Goal: Task Accomplishment & Management: Manage account settings

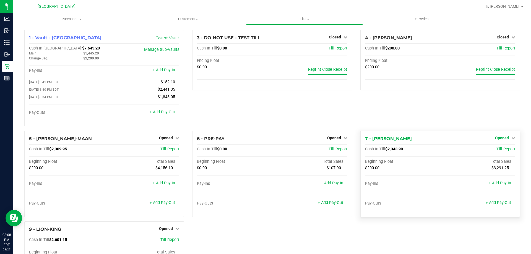
click at [506, 139] on link "Opened" at bounding box center [505, 138] width 20 height 4
click at [499, 151] on link "Close Till" at bounding box center [502, 149] width 15 height 4
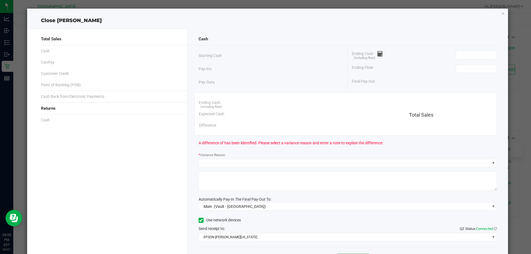
click at [452, 53] on div "Ending Cash (including float)" at bounding box center [424, 55] width 145 height 14
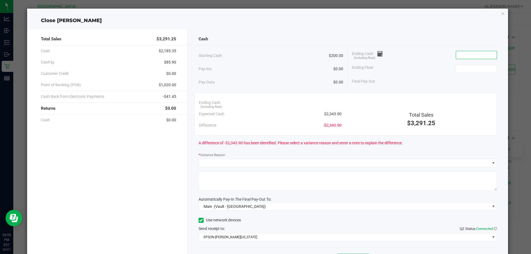
click at [465, 52] on input at bounding box center [476, 55] width 41 height 8
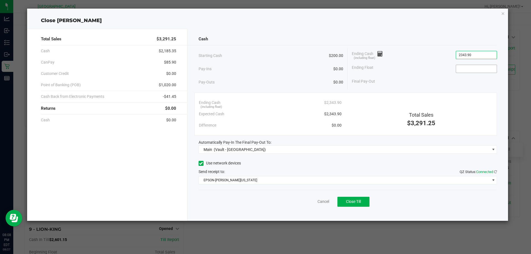
type input "$2,343.90"
click at [468, 68] on input at bounding box center [476, 69] width 41 height 8
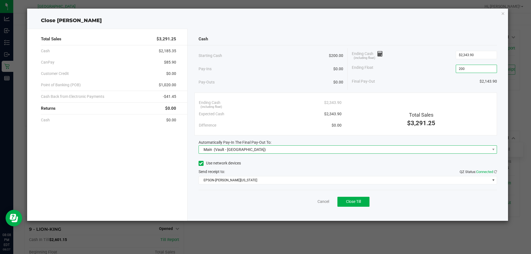
type input "$200.00"
click at [267, 150] on span "Main (Vault - North Palm Beach WC)" at bounding box center [344, 150] width 291 height 8
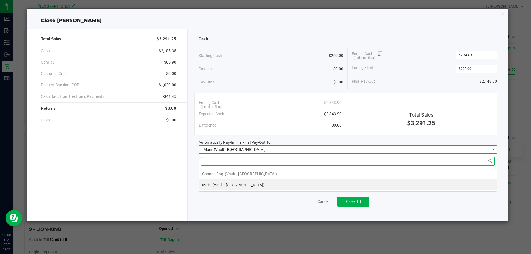
scroll to position [8, 299]
click at [267, 150] on span "Main (Vault - North Palm Beach WC)" at bounding box center [344, 150] width 291 height 8
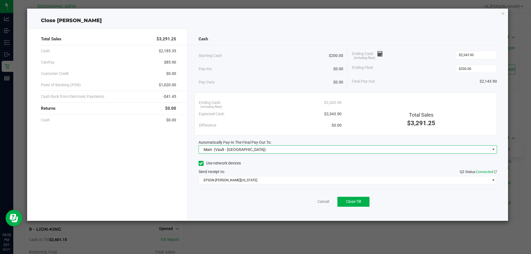
click at [265, 160] on div "Use network devices" at bounding box center [348, 163] width 299 height 8
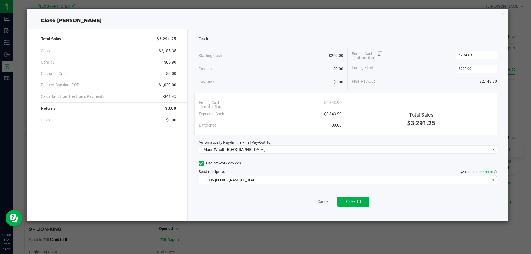
click at [262, 177] on span "EPSON-HANNAH-MONTANA" at bounding box center [344, 181] width 291 height 8
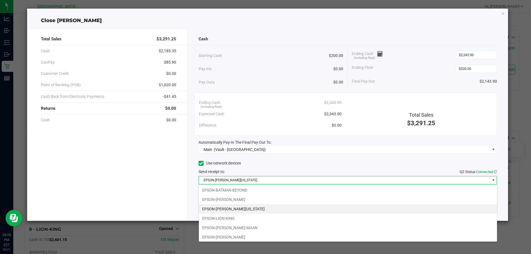
click at [261, 180] on span "EPSON-HANNAH-MONTANA" at bounding box center [344, 181] width 291 height 8
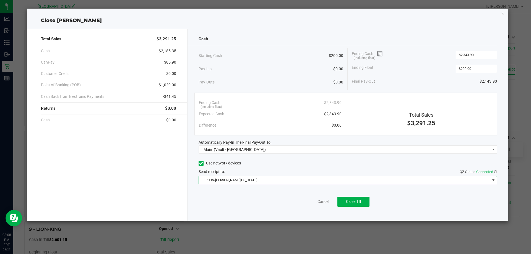
click at [265, 170] on div "Send receipt to: QZ Status: Connected" at bounding box center [348, 172] width 299 height 6
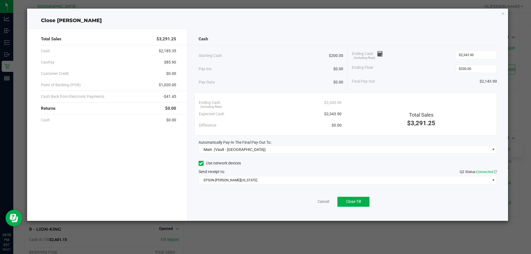
click at [265, 170] on div "Send receipt to: QZ Status: Connected" at bounding box center [348, 172] width 299 height 6
click at [275, 145] on div "Automatically Pay-In The Final Pay-Out To:" at bounding box center [348, 143] width 299 height 6
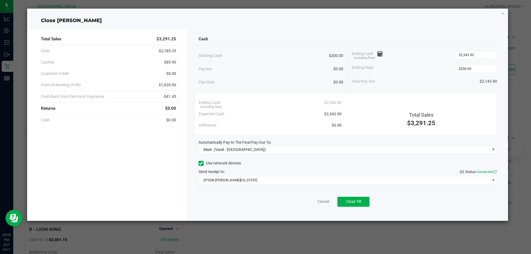
click at [275, 145] on div "Automatically Pay-In The Final Pay-Out To:" at bounding box center [348, 143] width 299 height 6
click at [276, 142] on div "Automatically Pay-In The Final Pay-Out To:" at bounding box center [348, 143] width 299 height 6
click at [362, 202] on button "Close Till" at bounding box center [354, 202] width 32 height 10
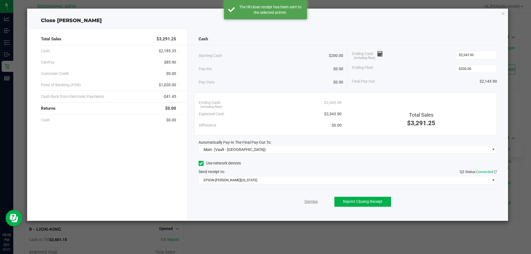
click at [309, 201] on link "Dismiss" at bounding box center [311, 202] width 13 height 6
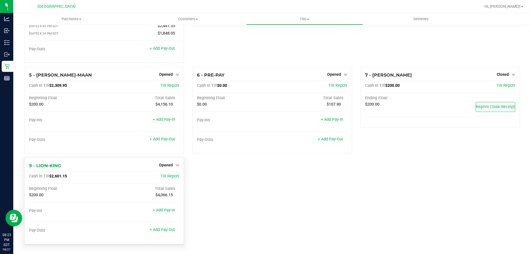
scroll to position [65, 0]
click at [171, 165] on span "Opened" at bounding box center [166, 165] width 14 height 4
click at [170, 175] on link "Close Till" at bounding box center [166, 176] width 15 height 4
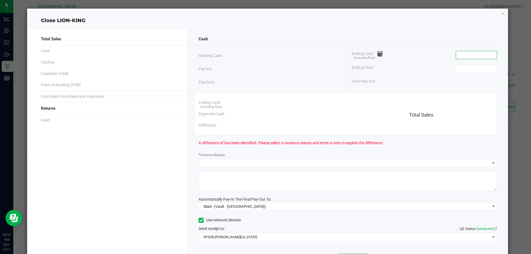
click at [465, 53] on input at bounding box center [476, 55] width 41 height 8
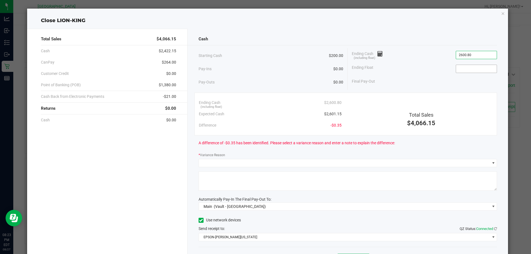
type input "$2,600.80"
click at [462, 67] on input at bounding box center [476, 69] width 41 height 8
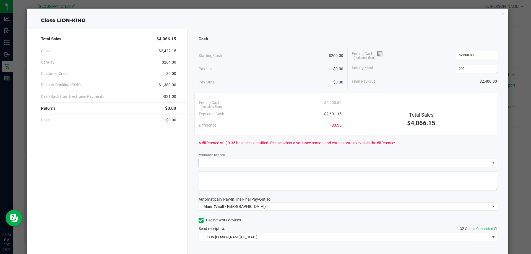
type input "$200.00"
click at [209, 162] on span at bounding box center [344, 163] width 291 height 8
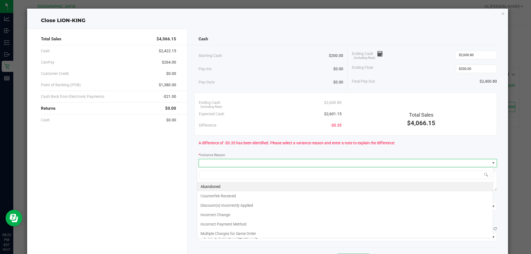
scroll to position [8, 296]
click at [225, 215] on li "Incorrect Change" at bounding box center [345, 214] width 296 height 9
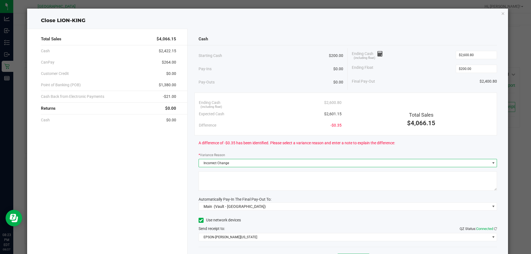
click at [241, 181] on textarea at bounding box center [348, 181] width 299 height 19
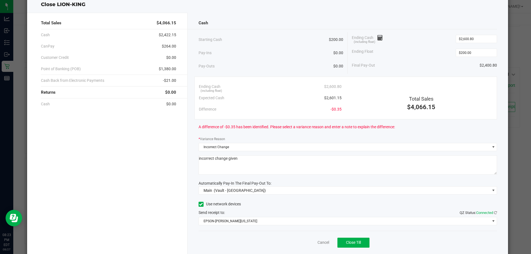
scroll to position [32, 0]
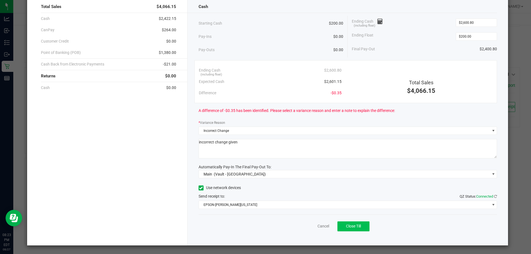
type textarea "incorrect change given"
click at [355, 227] on span "Close Till" at bounding box center [353, 226] width 15 height 4
click at [308, 227] on link "Dismiss" at bounding box center [311, 227] width 13 height 6
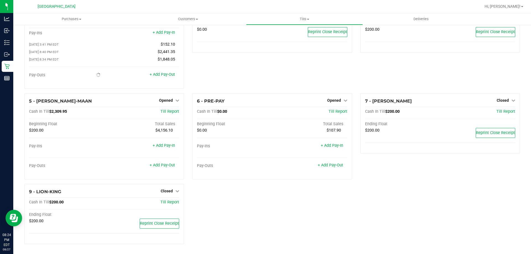
scroll to position [0, 0]
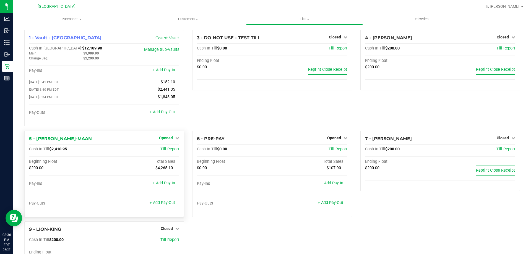
click at [169, 140] on span "Opened" at bounding box center [166, 138] width 14 height 4
click at [164, 150] on link "Close Till" at bounding box center [166, 149] width 15 height 4
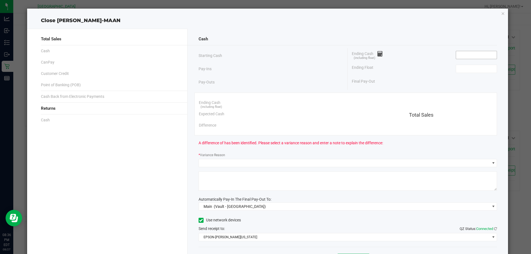
click at [472, 58] on input at bounding box center [476, 55] width 41 height 8
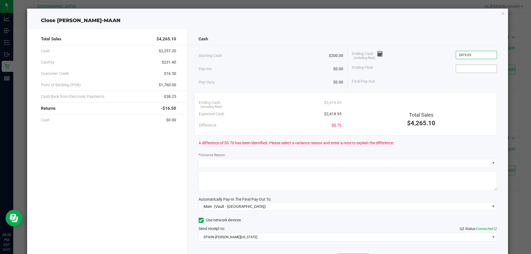
type input "$2,419.65"
click at [480, 65] on span at bounding box center [476, 69] width 41 height 8
click at [478, 68] on input at bounding box center [476, 69] width 41 height 8
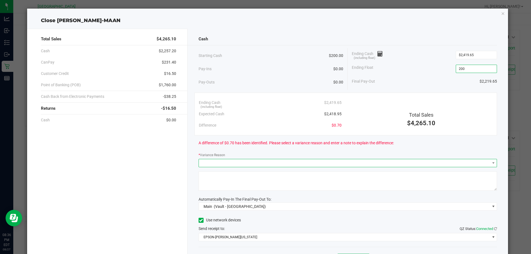
type input "$200.00"
click at [248, 159] on span at bounding box center [344, 163] width 291 height 8
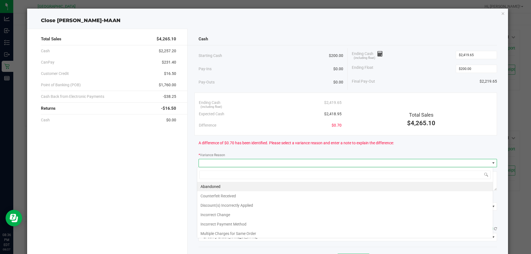
scroll to position [8, 296]
click at [230, 212] on li "Incorrect Change" at bounding box center [345, 214] width 296 height 9
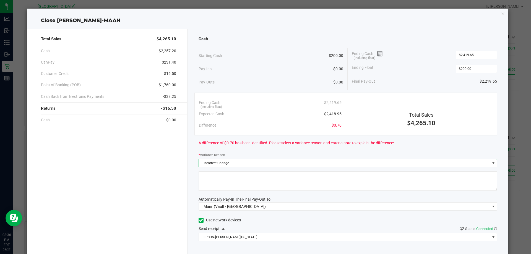
click at [225, 186] on textarea at bounding box center [348, 181] width 299 height 19
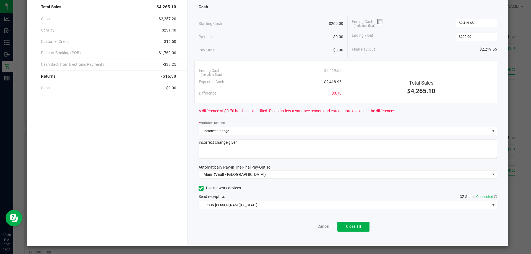
scroll to position [32, 0]
type textarea "incorrect change given"
click at [348, 228] on span "Close Till" at bounding box center [353, 226] width 15 height 4
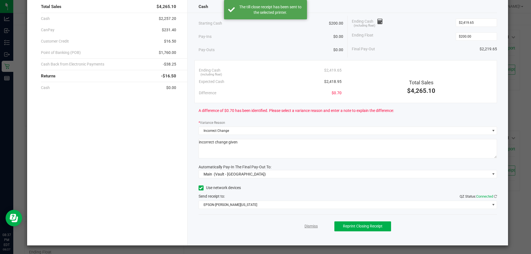
click at [307, 227] on link "Dismiss" at bounding box center [311, 227] width 13 height 6
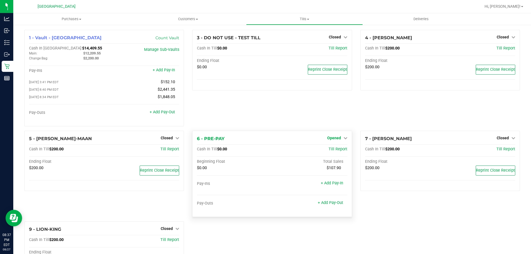
click at [331, 139] on span "Opened" at bounding box center [334, 138] width 14 height 4
click at [330, 153] on div "Close Till" at bounding box center [334, 149] width 41 height 7
click at [332, 139] on span "Opened" at bounding box center [334, 138] width 14 height 4
click at [331, 139] on span "Opened" at bounding box center [334, 138] width 14 height 4
click at [331, 152] on link "Close Till" at bounding box center [334, 149] width 15 height 4
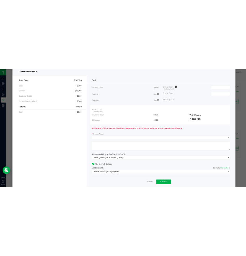
scroll to position [0, 0]
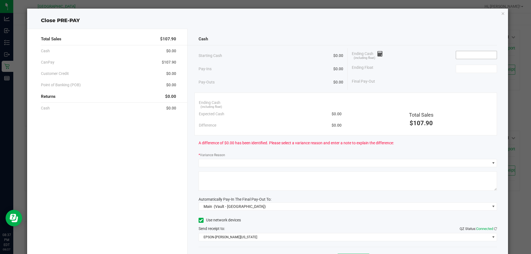
click at [457, 55] on input at bounding box center [476, 55] width 41 height 8
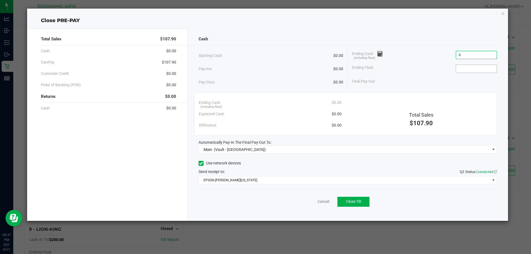
type input "$0.00"
click at [459, 67] on input at bounding box center [476, 69] width 41 height 8
type input "$0.00"
click at [357, 200] on span "Close Till" at bounding box center [353, 201] width 15 height 4
click at [313, 204] on link "Dismiss" at bounding box center [311, 202] width 13 height 6
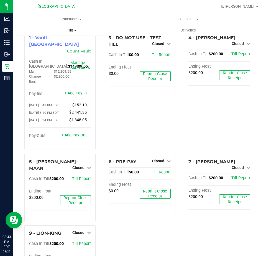
click at [68, 31] on span "Tills" at bounding box center [72, 30] width 116 height 5
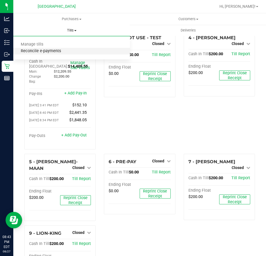
click at [55, 51] on span "Reconcile e-payments" at bounding box center [40, 51] width 55 height 5
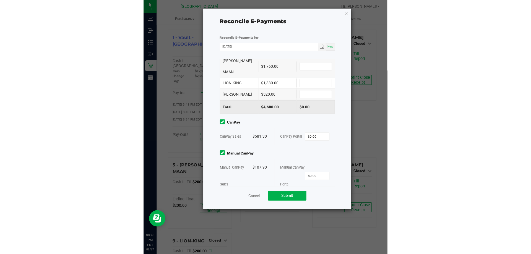
scroll to position [41, 0]
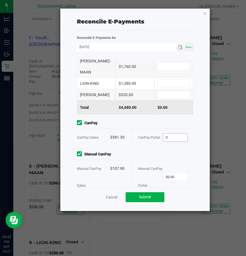
click at [172, 134] on input "0" at bounding box center [175, 138] width 24 height 8
type input "$581.30"
click at [166, 170] on div "Manual CanPay Portal $0.00" at bounding box center [163, 177] width 50 height 34
click at [171, 173] on input "0" at bounding box center [175, 177] width 24 height 8
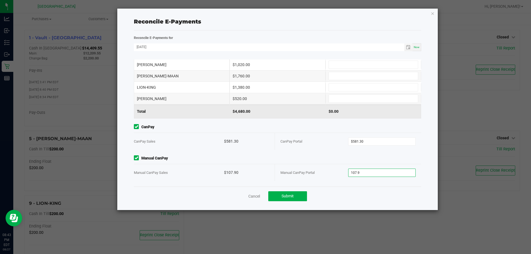
scroll to position [17, 0]
type input "$107.90"
click at [333, 97] on input at bounding box center [373, 99] width 89 height 8
type input "$520.00"
click at [356, 64] on input at bounding box center [373, 65] width 89 height 8
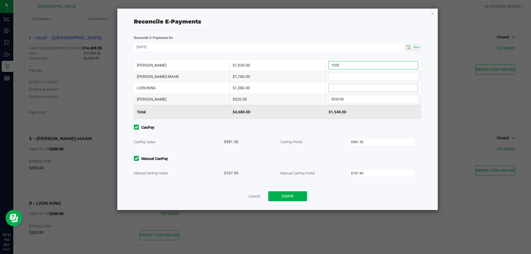
type input "$1,020.00"
click at [353, 85] on input at bounding box center [373, 88] width 89 height 8
type input "$1,380.00"
click at [356, 75] on input at bounding box center [373, 77] width 89 height 8
type input "$1,760.00"
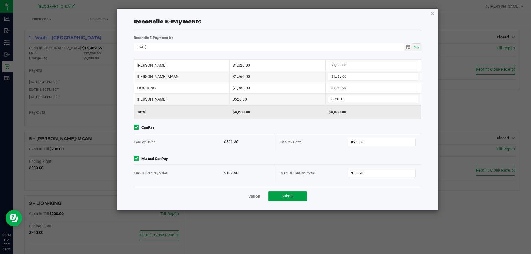
click at [292, 196] on span "Submit" at bounding box center [288, 196] width 12 height 4
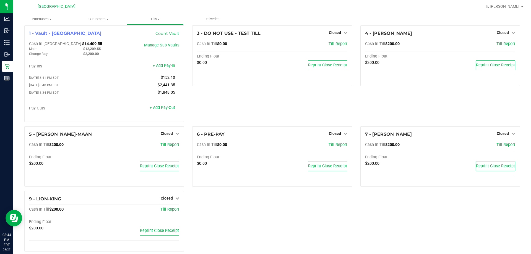
scroll to position [0, 0]
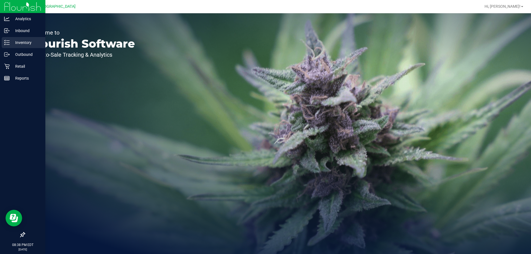
click at [23, 39] on div "Inventory" at bounding box center [24, 42] width 44 height 11
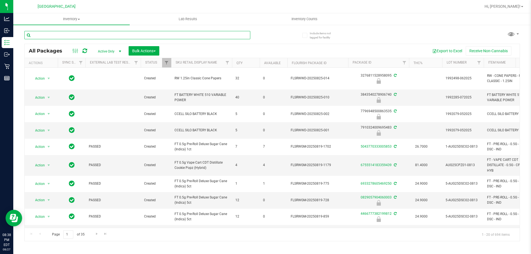
click at [86, 34] on input "text" at bounding box center [137, 35] width 226 height 8
type input "arz"
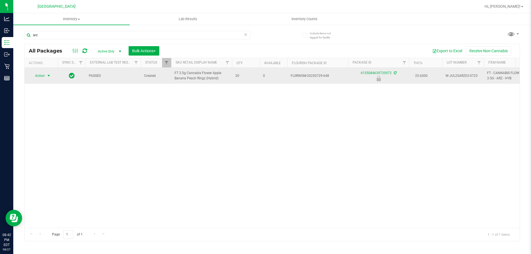
click at [41, 74] on span "Action" at bounding box center [37, 76] width 15 height 8
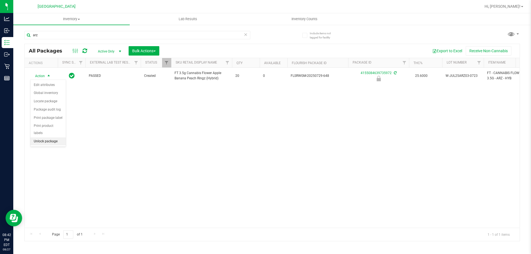
click at [42, 138] on li "Unlock package" at bounding box center [47, 142] width 35 height 8
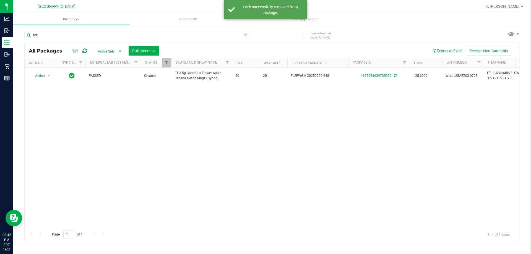
click at [202, 114] on div "Action Action Adjust qty Create package Edit attributes Global inventory Locate…" at bounding box center [272, 148] width 495 height 160
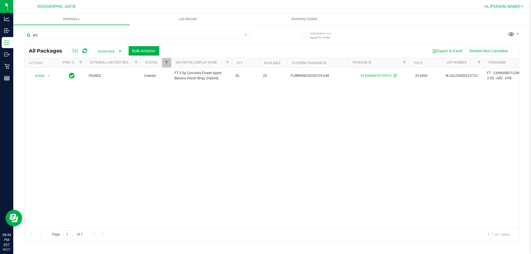
click at [511, 7] on span "Hi, [PERSON_NAME]!" at bounding box center [503, 6] width 36 height 4
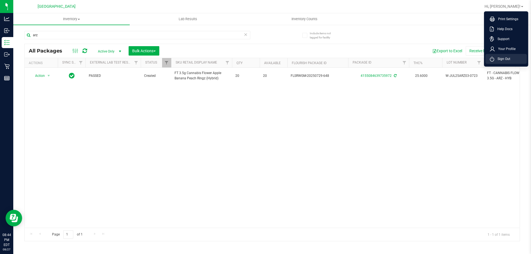
click at [506, 61] on span "Sign Out" at bounding box center [502, 59] width 16 height 6
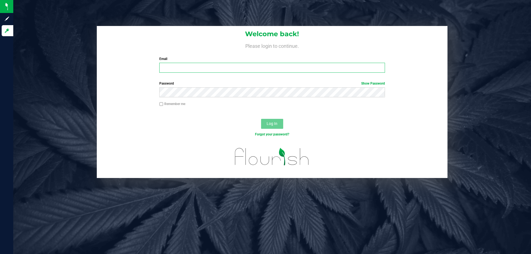
click at [197, 67] on input "Email" at bounding box center [271, 68] width 225 height 10
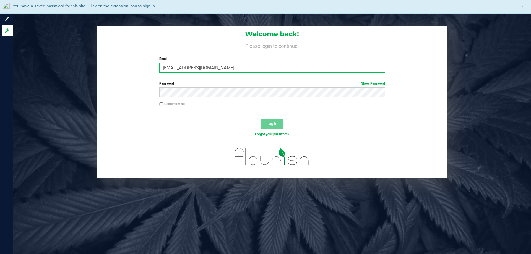
type input "[EMAIL_ADDRESS][DOMAIN_NAME]"
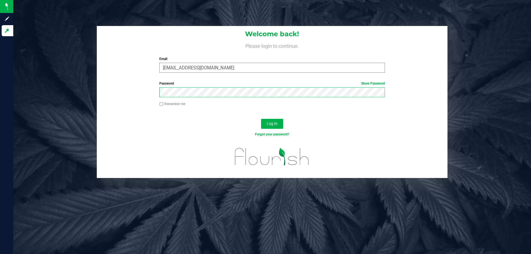
click at [261, 119] on button "Log In" at bounding box center [272, 124] width 22 height 10
